Goal: Task Accomplishment & Management: Manage account settings

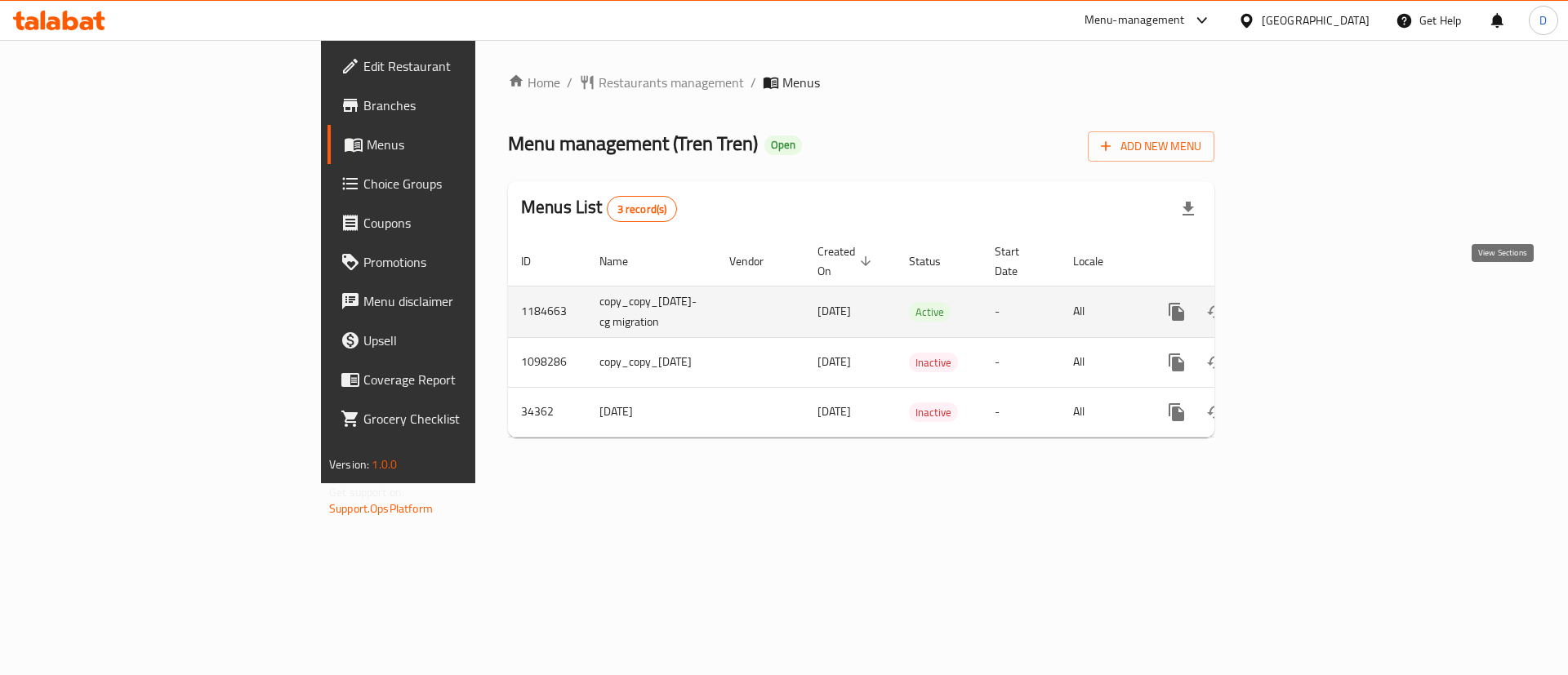
click at [1304, 302] on icon "enhanced table" at bounding box center [1294, 312] width 20 height 20
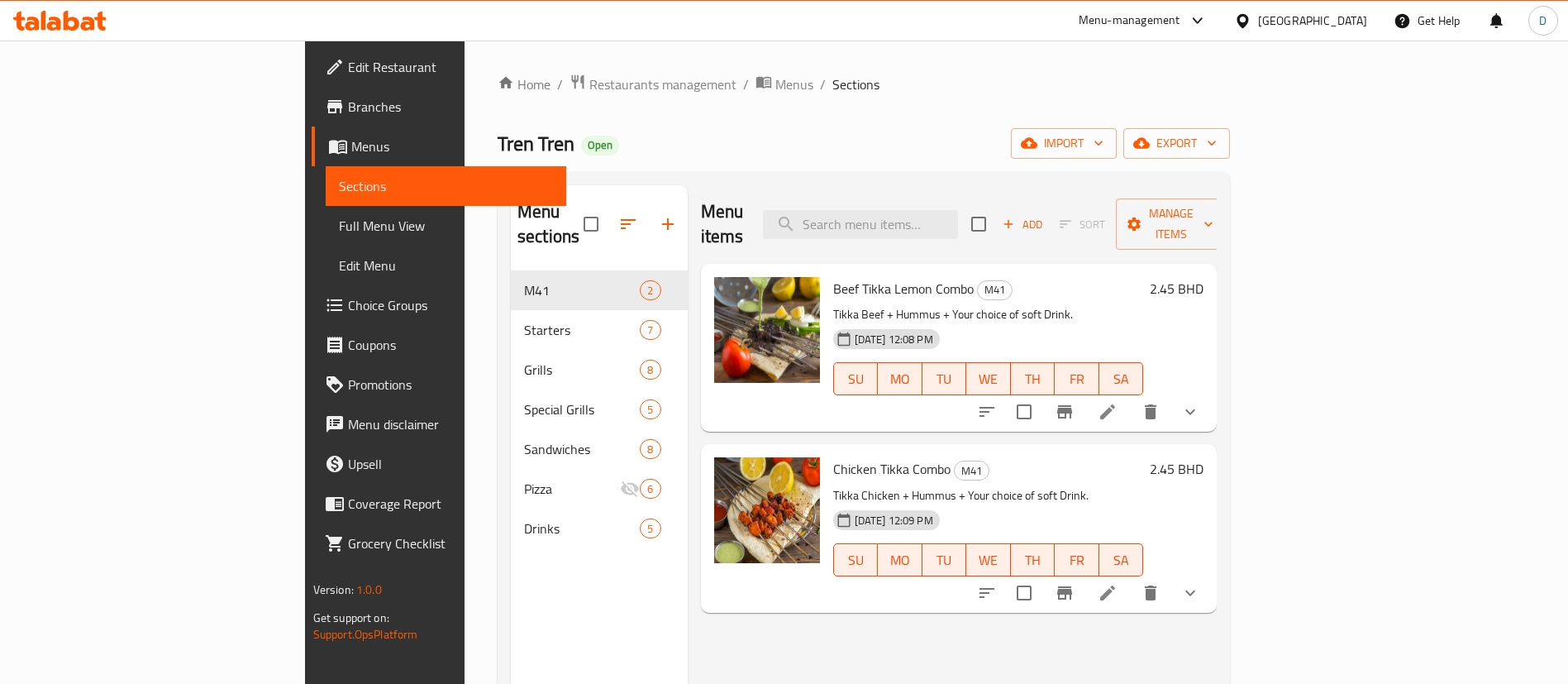
click at [1115, 404] on icon at bounding box center [1107, 412] width 14 height 14
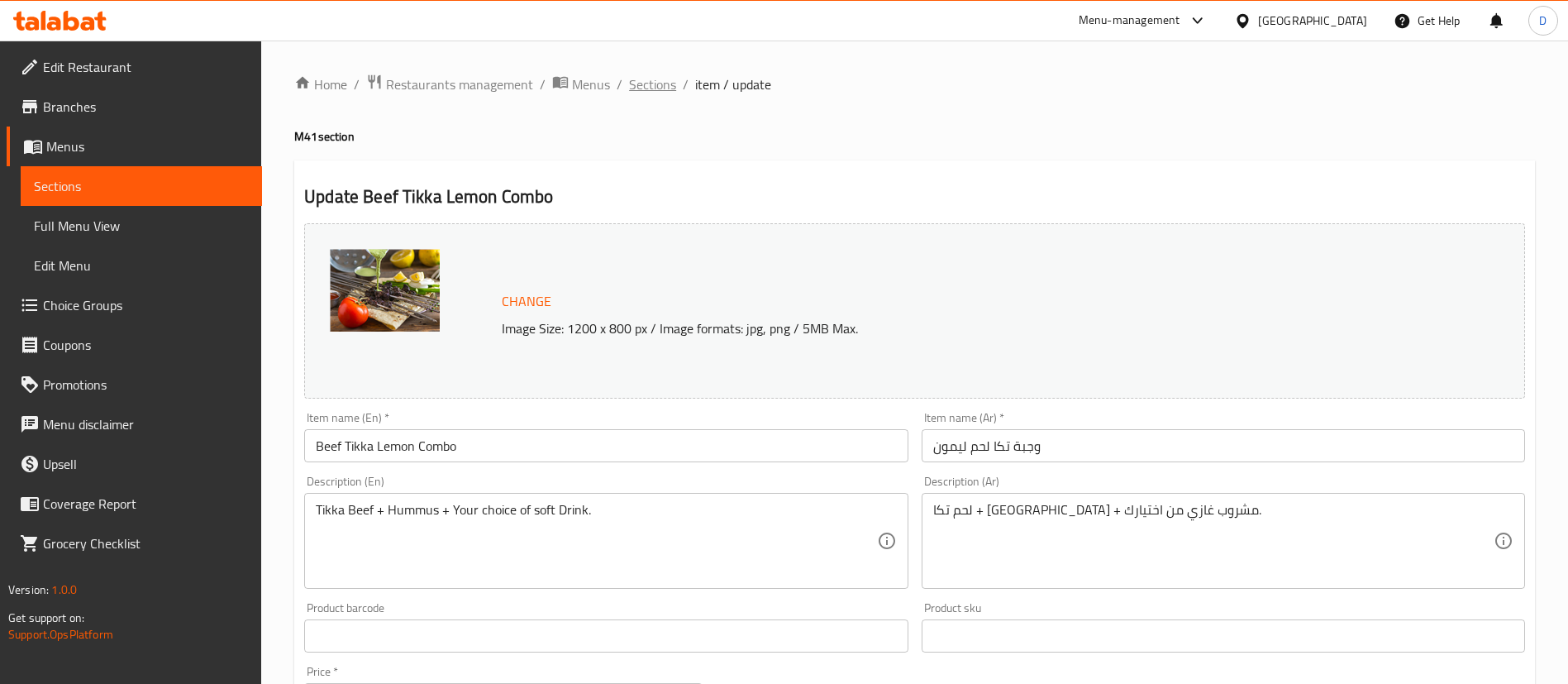
click at [674, 83] on span "Sections" at bounding box center [652, 84] width 47 height 20
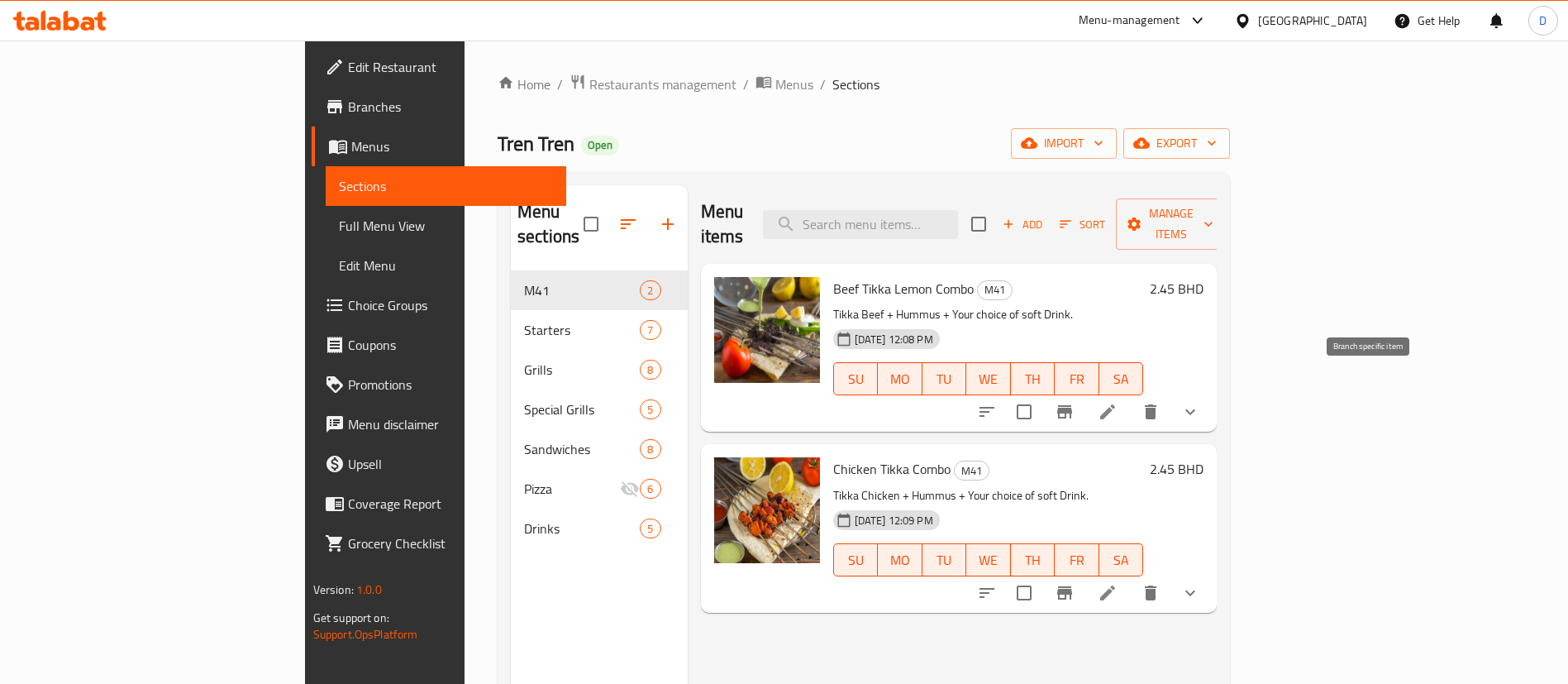
click at [1074, 402] on icon "Branch-specific-item" at bounding box center [1064, 412] width 20 height 20
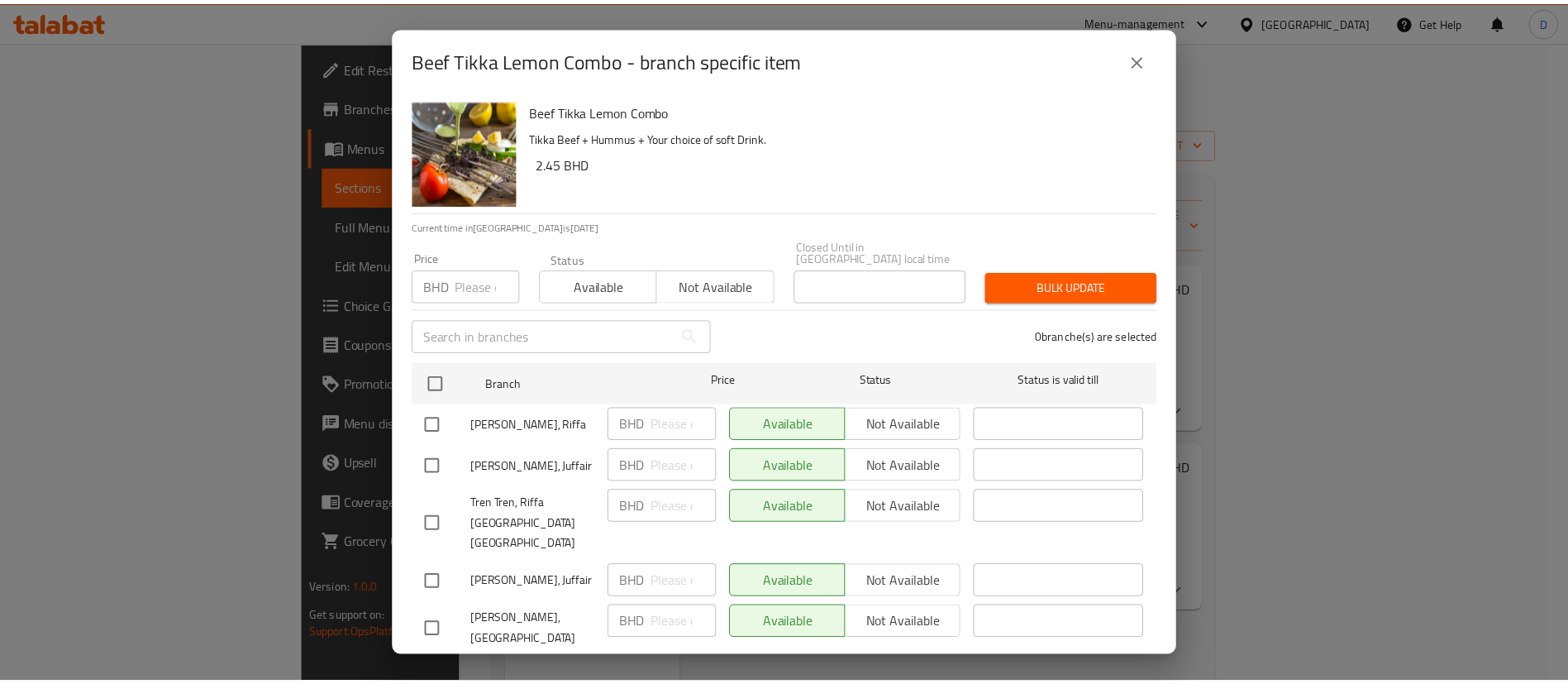
scroll to position [81, 0]
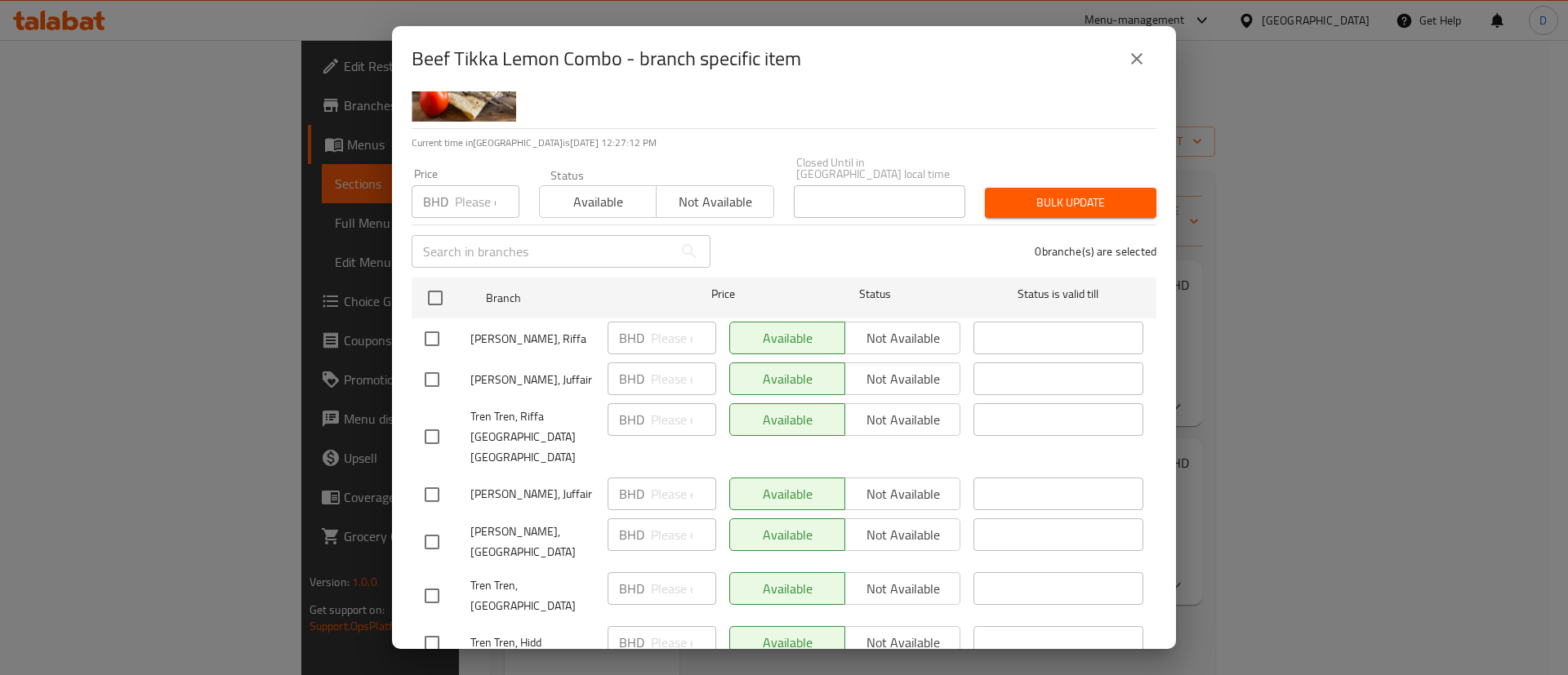
click at [1143, 61] on icon "close" at bounding box center [1136, 59] width 20 height 20
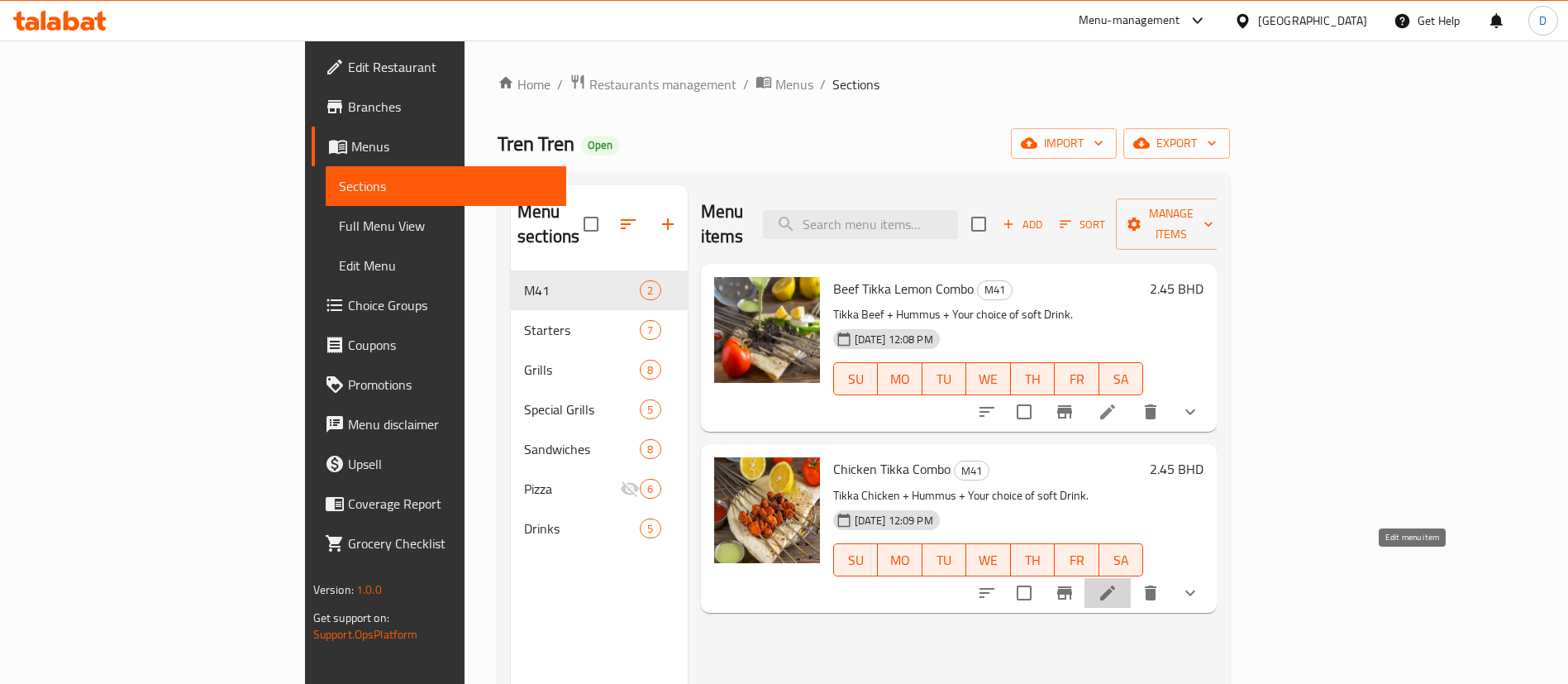
click at [1118, 583] on icon at bounding box center [1108, 593] width 20 height 20
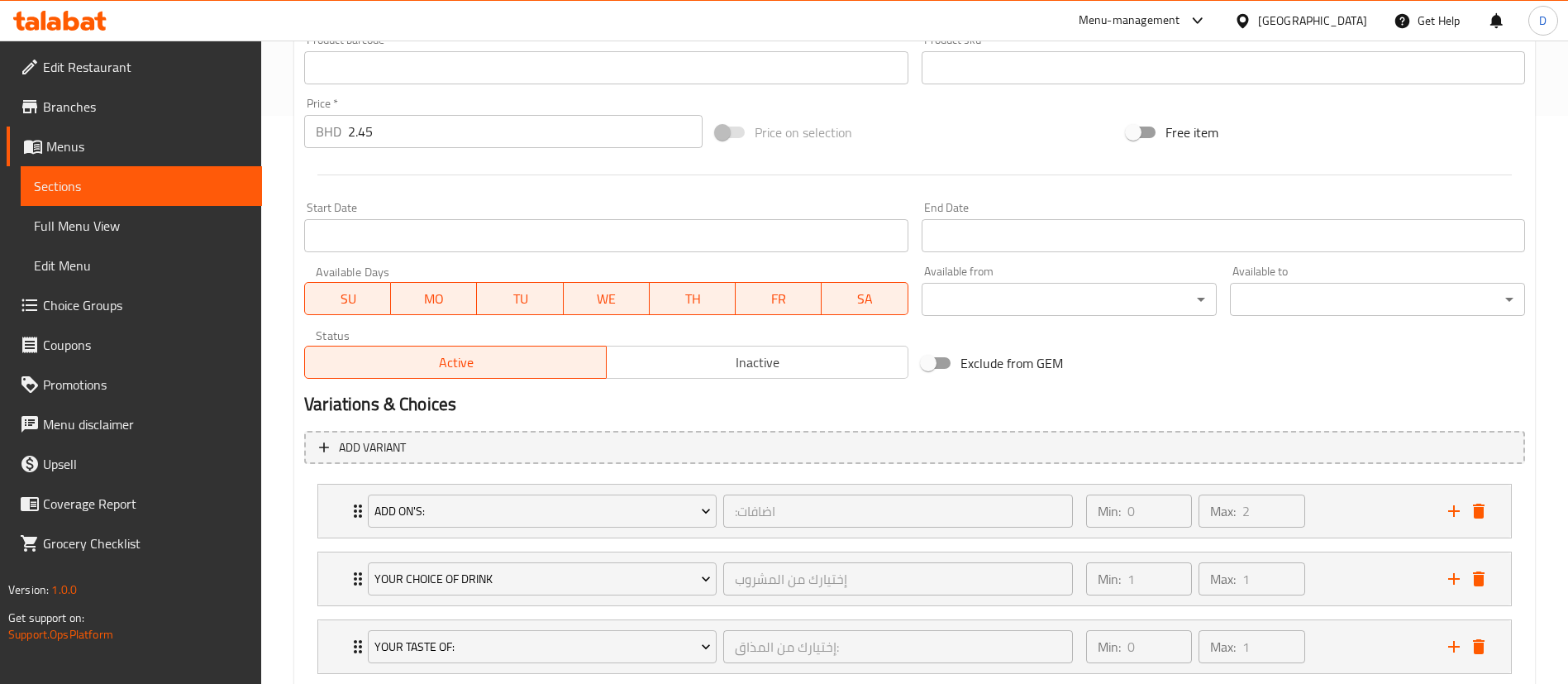
scroll to position [671, 0]
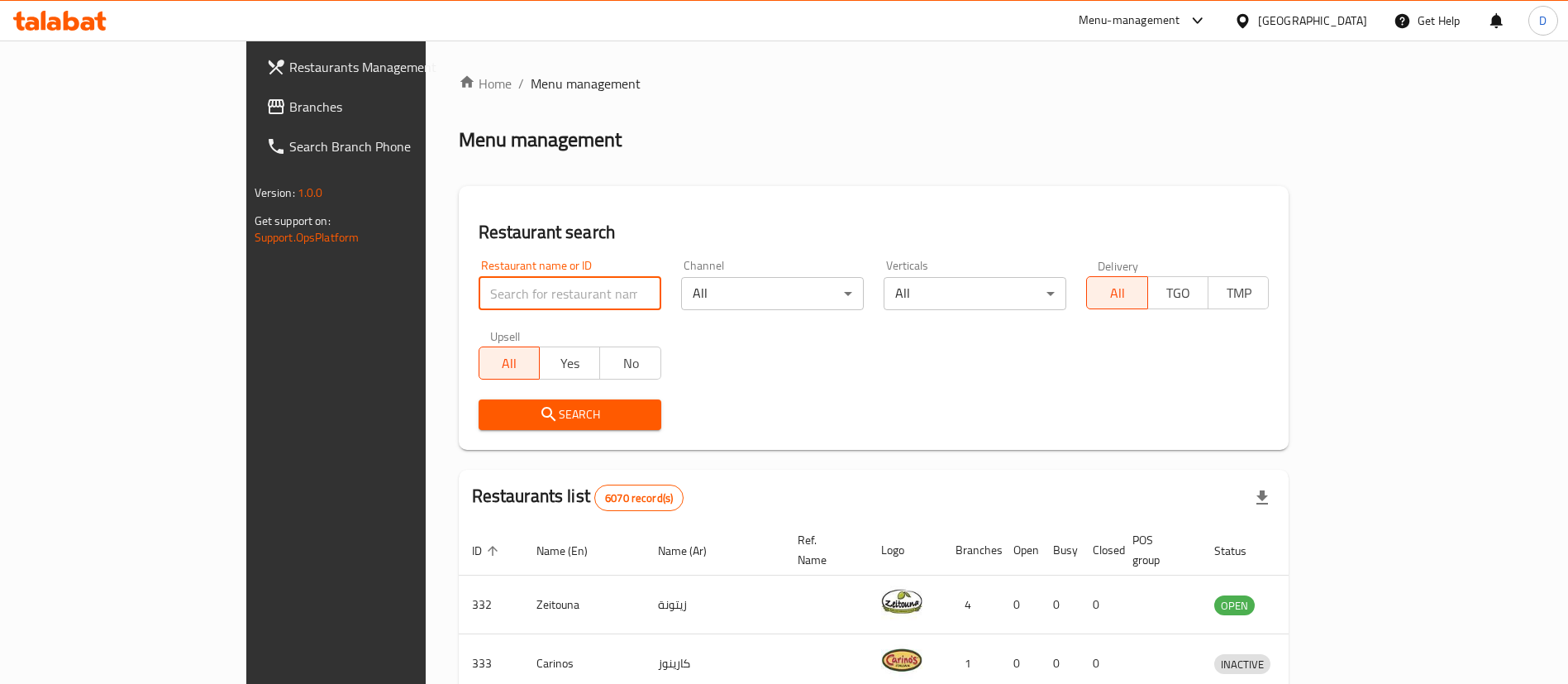
click at [504, 295] on input "search" at bounding box center [570, 293] width 183 height 33
type input "tren tren"
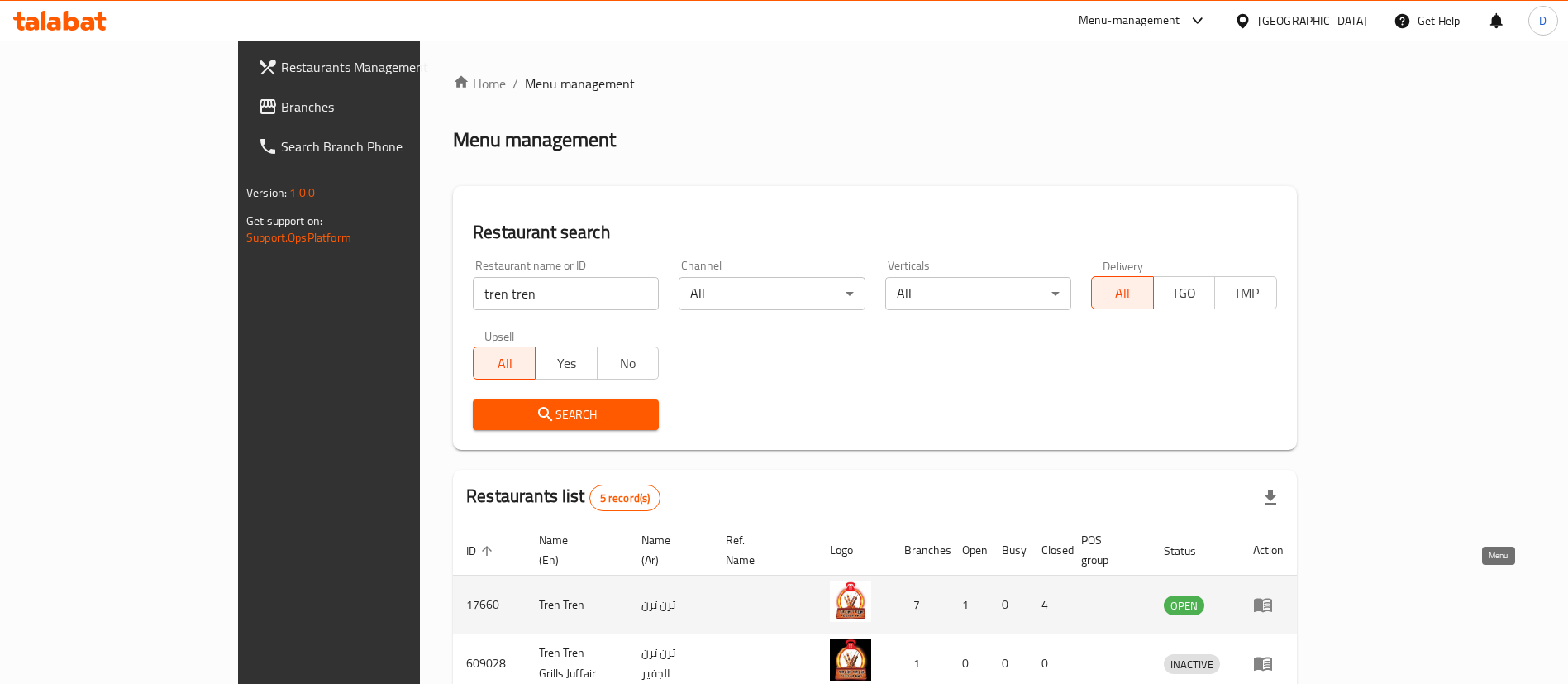
click at [1272, 594] on icon "enhanced table" at bounding box center [1262, 604] width 20 height 20
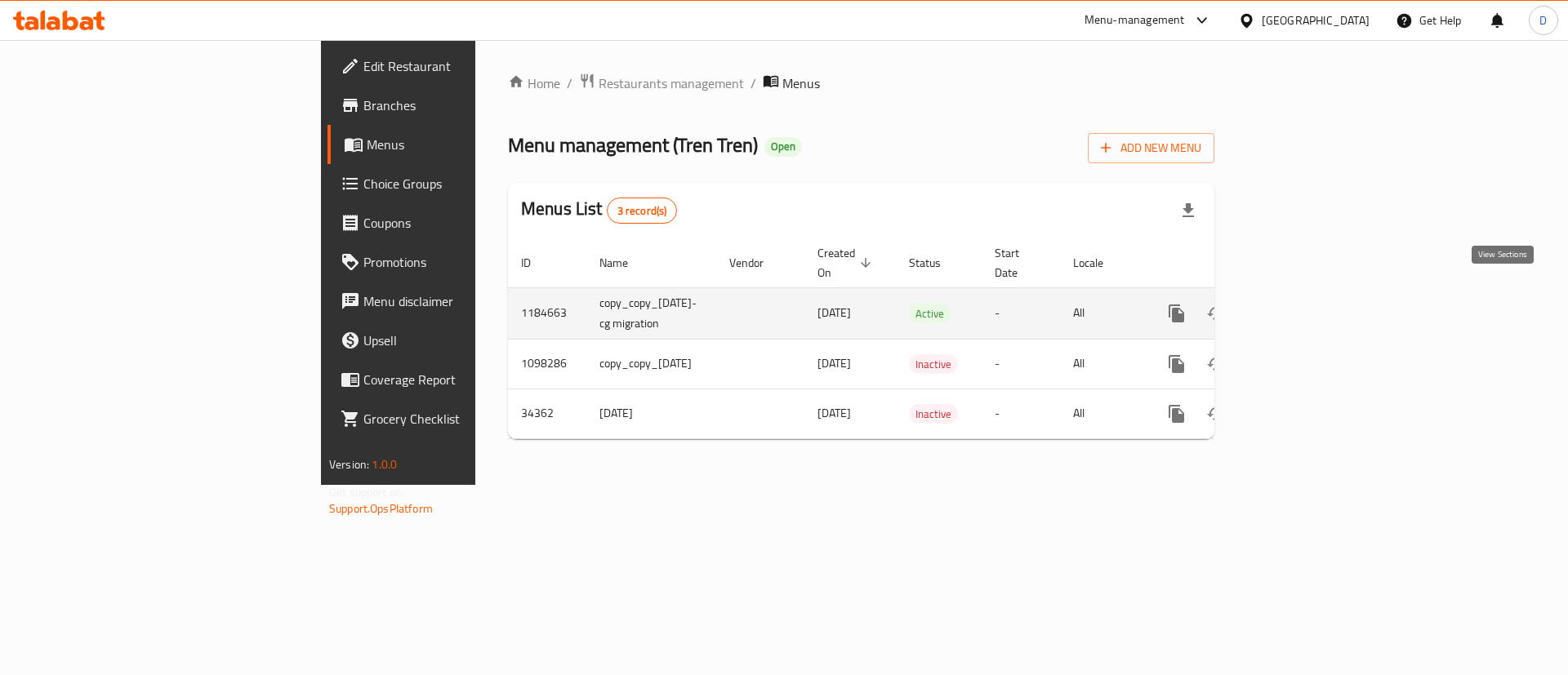
click at [1302, 306] on icon "enhanced table" at bounding box center [1294, 313] width 14 height 14
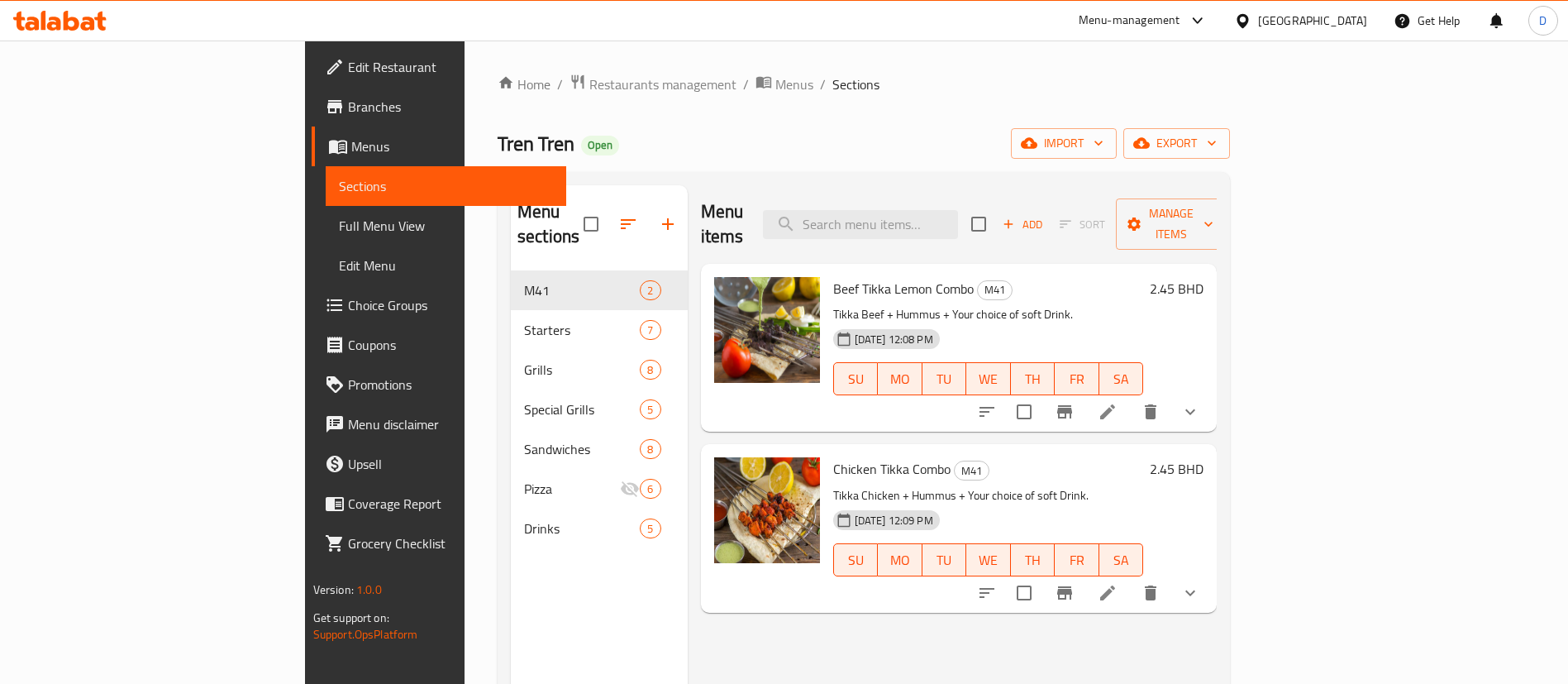
click at [348, 101] on span "Branches" at bounding box center [451, 107] width 206 height 20
